Goal: Transaction & Acquisition: Purchase product/service

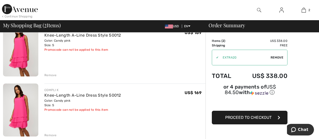
scroll to position [76, 0]
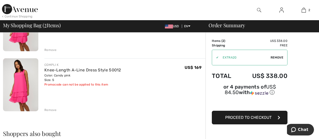
click at [46, 110] on div "Remove" at bounding box center [50, 110] width 12 height 5
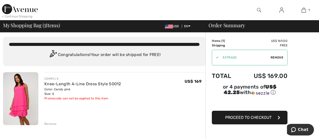
scroll to position [0, 0]
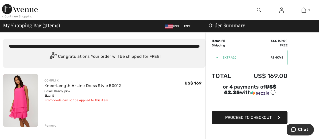
click at [249, 115] on span "Proceed to Checkout" at bounding box center [248, 117] width 46 height 5
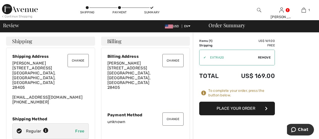
click at [76, 61] on button "Change" at bounding box center [78, 60] width 21 height 13
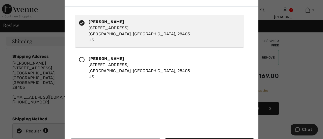
click at [132, 17] on div "Jeanne Olson 1208 Arboretum Drive Wilmington, NC, 28405 US" at bounding box center [159, 31] width 169 height 33
click at [108, 40] on div "Jeanne Olson 1208 Arboretum Drive Wilmington, NC, 28405 US" at bounding box center [138, 31] width 101 height 24
click at [131, 18] on div "Jeanne Olson 1208 Arboretum Drive Wilmington, NC, 28405 US" at bounding box center [159, 31] width 169 height 33
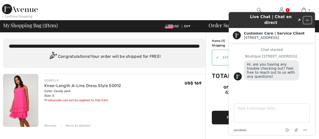
click at [310, 17] on button "Minimize widget" at bounding box center [307, 20] width 8 height 7
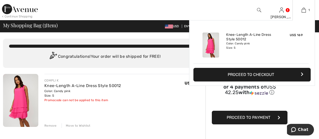
click at [264, 74] on button "Proceed to Checkout" at bounding box center [251, 75] width 117 height 14
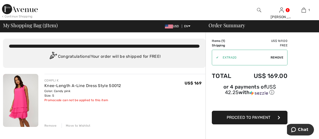
click at [236, 115] on span "Proceed to Payment" at bounding box center [249, 117] width 44 height 5
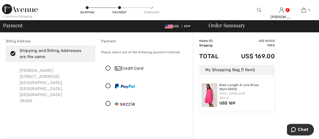
click at [11, 53] on icon at bounding box center [12, 53] width 13 height 5
click at [87, 53] on input "Shipping and Billing Addresses are the same" at bounding box center [88, 53] width 3 height 15
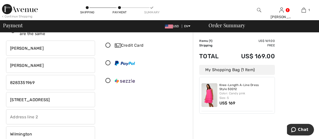
scroll to position [25, 0]
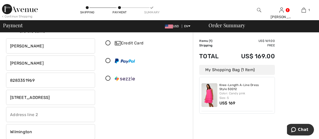
checkbox input "false"
drag, startPoint x: 53, startPoint y: 98, endPoint x: 3, endPoint y: 91, distance: 50.8
type input "[STREET_ADDRESS]"
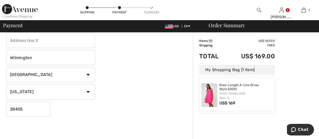
scroll to position [101, 0]
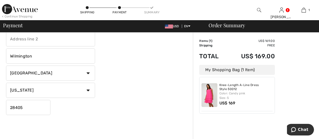
drag, startPoint x: 26, startPoint y: 108, endPoint x: 18, endPoint y: 109, distance: 8.3
click at [19, 108] on input "28405" at bounding box center [28, 107] width 44 height 15
type input "28412"
click at [55, 119] on div "Billing Address Shipping and Billing Addresses are the same Jeanne Olson 1208 A…" at bounding box center [98, 33] width 190 height 215
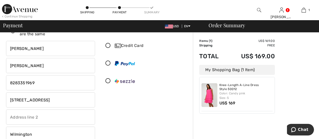
scroll to position [0, 0]
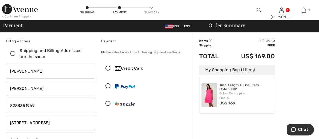
click at [11, 53] on icon at bounding box center [12, 53] width 13 height 5
click at [87, 53] on input "Shipping and Billing Addresses are the same" at bounding box center [88, 53] width 3 height 15
checkbox input "true"
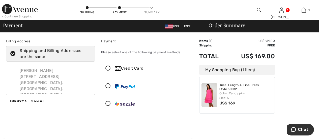
type input "1208 Arboretum Drive"
type input "28405"
click at [39, 72] on div "Jeanne Olson 1208 Arboretum Drive Wilmington, NC, US 28405" at bounding box center [55, 86] width 79 height 44
click at [48, 80] on div "Jeanne Olson 1208 Arboretum Drive Wilmington, NC, US 28405" at bounding box center [55, 86] width 79 height 44
click at [58, 86] on div "Jeanne Olson 1208 Arboretum Drive Wilmington, NC, US 28405" at bounding box center [55, 86] width 79 height 44
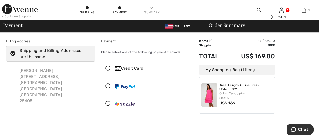
drag, startPoint x: 62, startPoint y: 75, endPoint x: 20, endPoint y: 79, distance: 42.3
click at [20, 79] on div "Jeanne Olson 1208 Arboretum Drive Wilmington, NC, US 28405" at bounding box center [55, 86] width 79 height 44
click at [15, 51] on label "Shipping and Billing Addresses are the same" at bounding box center [50, 54] width 89 height 16
click at [87, 51] on input "Shipping and Billing Addresses are the same" at bounding box center [88, 53] width 3 height 15
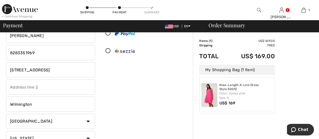
scroll to position [50, 0]
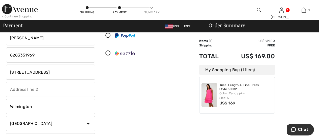
checkbox input "false"
drag, startPoint x: 36, startPoint y: 67, endPoint x: 10, endPoint y: 72, distance: 27.1
click at [10, 71] on input "[STREET_ADDRESS]" at bounding box center [50, 72] width 89 height 15
type input "[STREET_ADDRESS]"
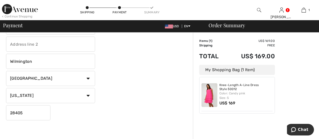
scroll to position [101, 0]
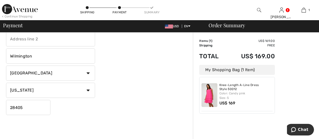
click at [26, 106] on input "28405" at bounding box center [28, 107] width 44 height 15
type input "28412"
click at [145, 121] on div "Billing Address Shipping and Billing Addresses are the same Jeanne Olson 1208 A…" at bounding box center [98, 33] width 190 height 215
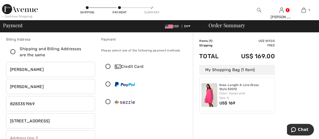
scroll to position [0, 0]
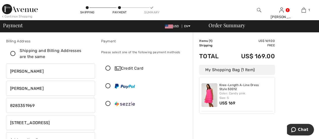
click at [108, 68] on icon at bounding box center [107, 68] width 13 height 5
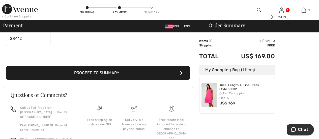
scroll to position [176, 0]
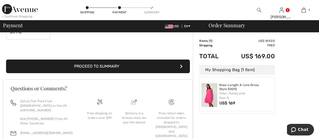
click at [122, 65] on button "Proceed to Summary" at bounding box center [98, 66] width 184 height 14
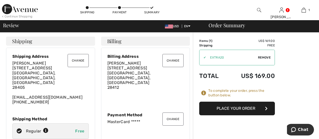
click at [80, 62] on button "Change" at bounding box center [78, 60] width 21 height 13
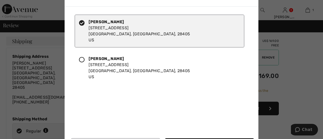
click at [133, 25] on div "Jeanne Olson 1208 Arboretum Drive Wilmington, NC, 28405 US" at bounding box center [159, 31] width 169 height 33
click at [90, 45] on div "Jeanne Olson 1208 Arboretum Drive Wilmington, NC, 28405 US" at bounding box center [159, 31] width 169 height 33
click at [84, 59] on icon at bounding box center [82, 60] width 6 height 6
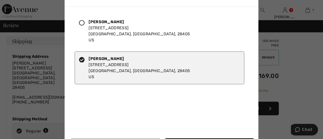
click at [83, 22] on icon at bounding box center [82, 23] width 6 height 6
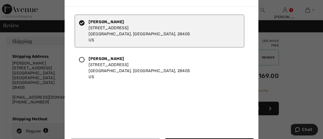
click at [101, 38] on div "Jeanne Olson 1208 Arboretum Drive Wilmington, NC, 28405 US" at bounding box center [138, 31] width 101 height 24
click at [80, 61] on icon at bounding box center [82, 60] width 6 height 6
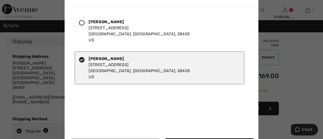
click at [82, 24] on icon at bounding box center [82, 23] width 6 height 6
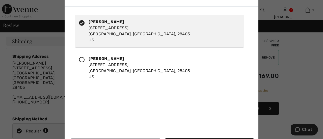
click at [105, 37] on div "Jeanne Olson 1208 Arboretum Drive Wilmington, NC, 28405 US" at bounding box center [138, 31] width 101 height 24
click at [106, 37] on div "Jeanne Olson 1208 Arboretum Drive Wilmington, NC, 28405 US" at bounding box center [138, 31] width 101 height 24
click at [130, 27] on div "Jeanne Olson 1208 Arboretum Drive Wilmington, NC, 28405 US" at bounding box center [138, 31] width 101 height 24
click at [136, 29] on div "Jeanne Olson 1208 Arboretum Drive Wilmington, NC, 28405 US" at bounding box center [159, 31] width 169 height 33
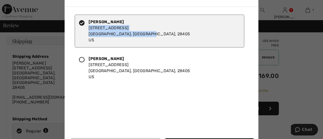
click at [136, 31] on div "Jeanne Olson 1208 Arboretum Drive Wilmington, NC, 28405 US" at bounding box center [159, 31] width 169 height 33
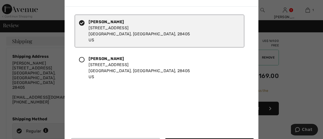
click at [117, 46] on div "Jeanne Olson 1208 Arboretum Drive Wilmington, NC, 28405 US" at bounding box center [159, 31] width 169 height 33
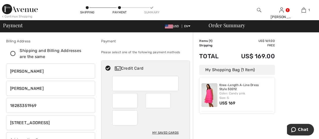
click at [110, 68] on icon at bounding box center [107, 68] width 13 height 5
radio input "true"
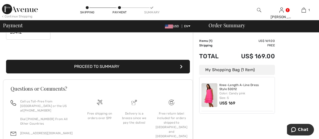
scroll to position [176, 0]
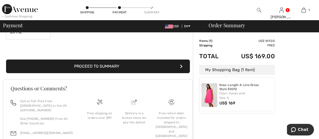
click at [125, 67] on button "Proceed to Summary" at bounding box center [98, 66] width 184 height 14
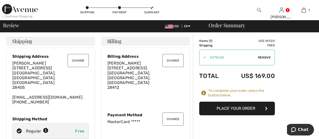
click at [73, 61] on button "Change" at bounding box center [78, 60] width 21 height 13
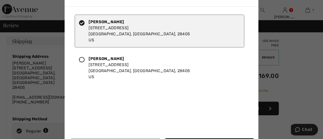
click at [107, 36] on div "Jeanne Olson 1208 Arboretum Drive Wilmington, NC, 28405 US" at bounding box center [138, 31] width 101 height 24
click at [117, 23] on div "Jeanne Olson 1208 Arboretum Drive Wilmington, NC, 28405 US" at bounding box center [138, 31] width 101 height 24
drag, startPoint x: 88, startPoint y: 25, endPoint x: 90, endPoint y: 28, distance: 3.3
click at [88, 25] on div at bounding box center [84, 31] width 10 height 24
click at [82, 60] on icon at bounding box center [82, 60] width 6 height 6
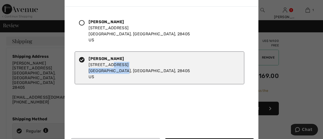
drag, startPoint x: 123, startPoint y: 55, endPoint x: 109, endPoint y: 68, distance: 19.3
click at [109, 68] on div "Jeanne Olson 1138 Arboretum Drive Wilmington, NC, 28405 US" at bounding box center [138, 68] width 101 height 24
click at [85, 22] on div at bounding box center [84, 31] width 10 height 24
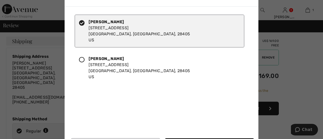
click at [33, 28] on div at bounding box center [161, 69] width 323 height 139
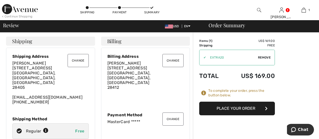
click at [75, 59] on button "Change" at bounding box center [78, 60] width 21 height 13
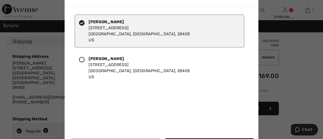
click at [149, 35] on div "Jeanne Olson 1208 Arboretum Drive Wilmington, NC, 28405 US" at bounding box center [159, 31] width 169 height 33
click at [111, 40] on div "Jeanne Olson 1208 Arboretum Drive Wilmington, NC, 28405 US" at bounding box center [138, 31] width 101 height 24
click at [82, 59] on icon at bounding box center [82, 60] width 6 height 6
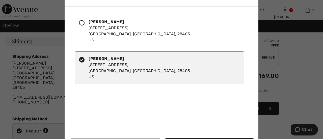
drag, startPoint x: 103, startPoint y: 76, endPoint x: 85, endPoint y: 45, distance: 35.4
click at [85, 44] on div "Jeanne Olson 1208 Arboretum Drive Wilmington, NC, 28405 US Jeanne Olson 1138 Ar…" at bounding box center [162, 50] width 183 height 78
click at [40, 41] on div at bounding box center [161, 69] width 323 height 139
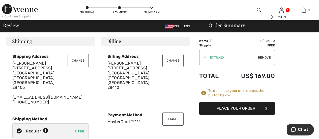
click at [80, 62] on button "Change" at bounding box center [78, 60] width 21 height 13
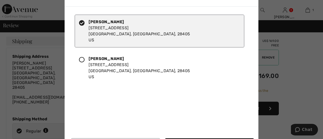
click at [54, 97] on div at bounding box center [161, 69] width 323 height 139
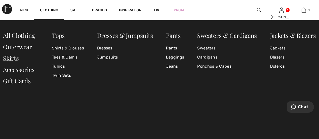
scroll to position [277, 0]
